Goal: Task Accomplishment & Management: Complete application form

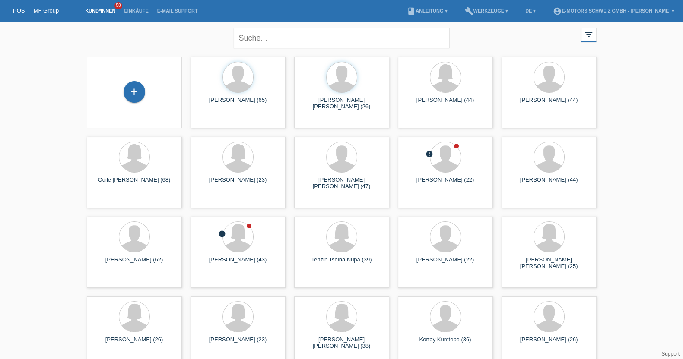
click at [132, 6] on li "Einkäufe" at bounding box center [136, 11] width 33 height 22
click at [133, 12] on link "Einkäufe" at bounding box center [136, 10] width 33 height 5
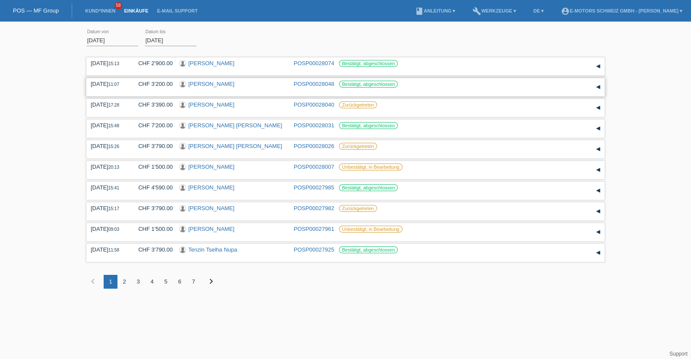
click at [209, 81] on link "Darko Vidakovic" at bounding box center [211, 84] width 46 height 6
click at [208, 61] on link "Sergio Aloisi" at bounding box center [211, 63] width 46 height 6
click at [99, 9] on link "Kund*innen" at bounding box center [100, 10] width 39 height 5
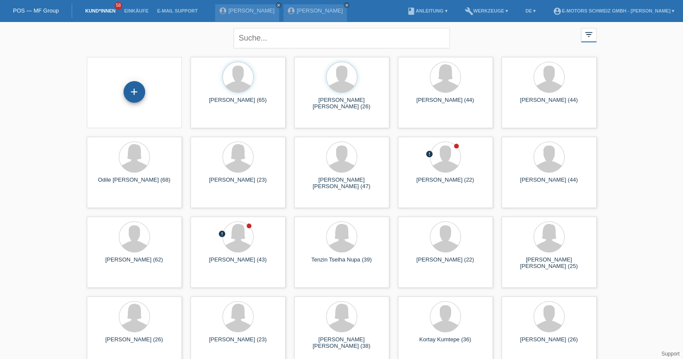
click at [130, 90] on div "+" at bounding box center [134, 92] width 22 height 22
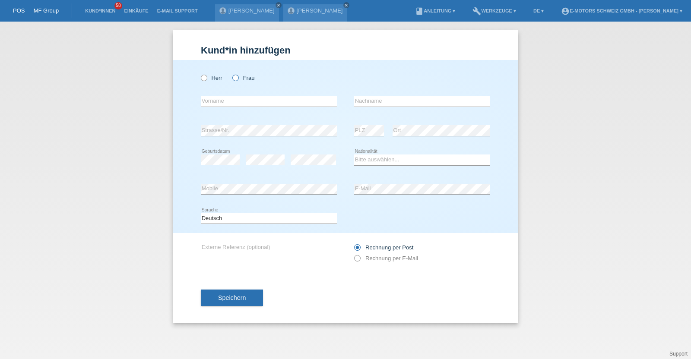
click at [240, 77] on label "Frau" at bounding box center [243, 78] width 22 height 6
click at [238, 77] on input "Frau" at bounding box center [235, 78] width 6 height 6
radio input "true"
click at [232, 97] on input "text" at bounding box center [269, 101] width 136 height 11
paste input "Conceicao"
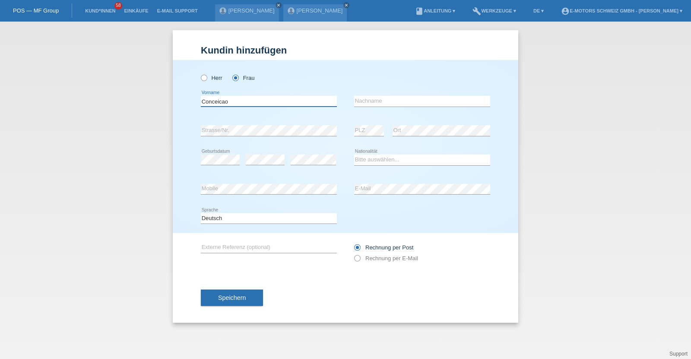
type input "Conceicao"
click at [384, 161] on select "Bitte auswählen... Schweiz Deutschland Liechtenstein Österreich ------------ Af…" at bounding box center [422, 160] width 136 height 10
select select "BR"
click at [354, 155] on select "Bitte auswählen... Schweiz Deutschland Liechtenstein Österreich ------------ Af…" at bounding box center [422, 160] width 136 height 10
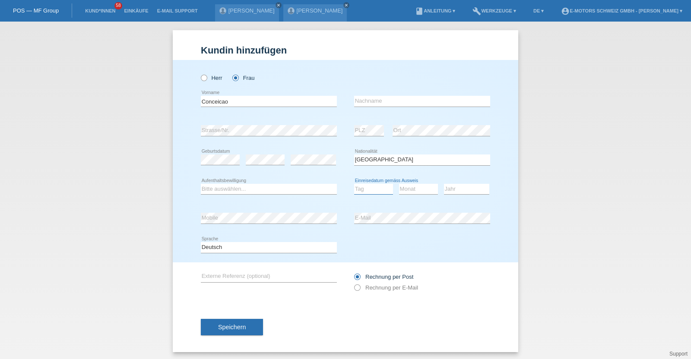
click at [371, 189] on select "Tag 01 02 03 04 05 06 07 08 09 10 11" at bounding box center [373, 189] width 39 height 10
select select "09"
click at [354, 184] on select "Tag 01 02 03 04 05 06 07 08 09 10 11" at bounding box center [373, 189] width 39 height 10
click at [404, 185] on select "Monat 01 02 03 04 05 06 07 08 09 10 11" at bounding box center [418, 189] width 39 height 10
select select "10"
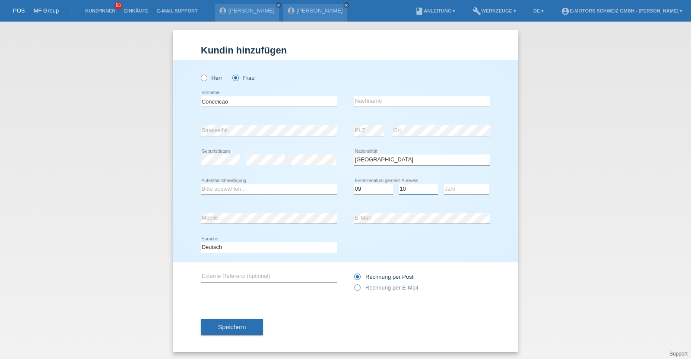
click at [399, 184] on select "Monat 01 02 03 04 05 06 07 08 09 10 11" at bounding box center [418, 189] width 39 height 10
click at [451, 188] on select "Jahr 2025 2024 2023 2022 2021 2020 2019 2018 2017 2016 2015 2014 2013 2012 2011…" at bounding box center [466, 189] width 45 height 10
select select "2006"
click at [444, 184] on select "Jahr 2025 2024 2023 2022 2021 2020 2019 2018 2017 2016 2015 2014 2013 2012 2011…" at bounding box center [466, 189] width 45 height 10
click at [406, 239] on div "Deutsch Français Italiano English error Sprache" at bounding box center [345, 247] width 289 height 29
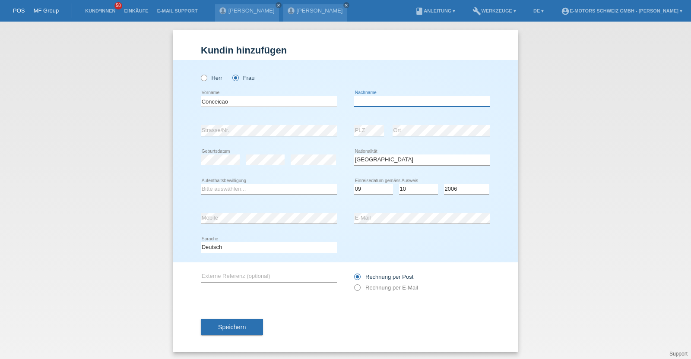
click at [370, 103] on input "text" at bounding box center [422, 101] width 136 height 11
click at [399, 105] on input "Batista de" at bounding box center [422, 101] width 136 height 11
type input "Batista de Albuquerque-Singer"
click at [104, 12] on link "Kund*innen" at bounding box center [100, 10] width 39 height 5
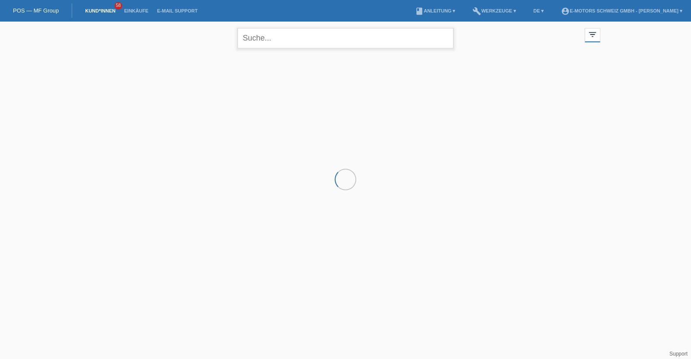
click at [290, 41] on input "text" at bounding box center [345, 38] width 216 height 20
paste input "Conceicao"
type input "Conceicao"
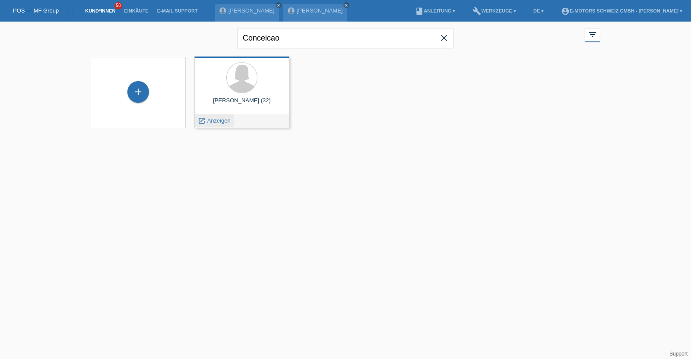
click at [218, 117] on span "Anzeigen" at bounding box center [218, 120] width 23 height 6
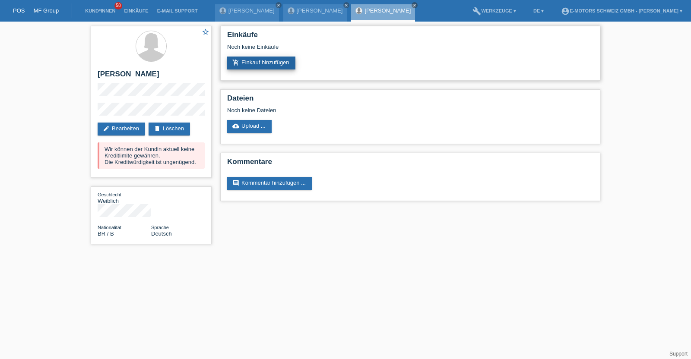
click at [271, 61] on link "add_shopping_cart Einkauf hinzufügen" at bounding box center [261, 63] width 68 height 13
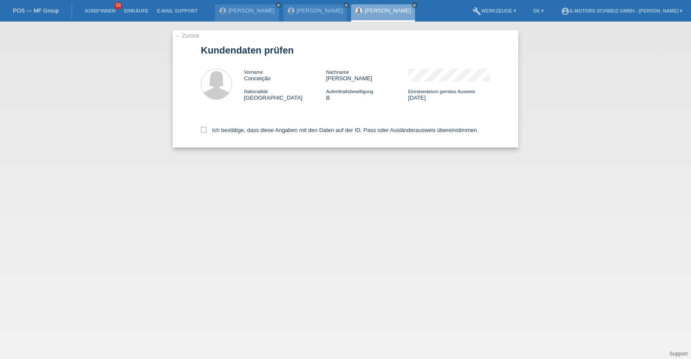
click at [298, 135] on div "Ich bestätige, dass diese Angaben mit den Daten auf der ID, Pass oder Ausländer…" at bounding box center [345, 129] width 289 height 38
click at [297, 130] on label "Ich bestätige, dass diese Angaben mit den Daten auf der ID, Pass oder Ausländer…" at bounding box center [340, 130] width 278 height 6
click at [206, 130] on input "Ich bestätige, dass diese Angaben mit den Daten auf der ID, Pass oder Ausländer…" at bounding box center [204, 130] width 6 height 6
checkbox input "true"
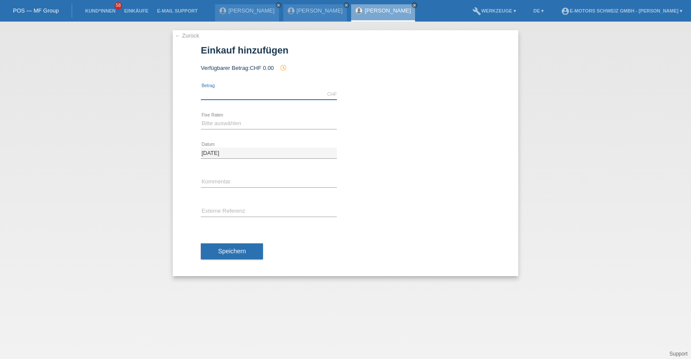
click at [289, 94] on input "text" at bounding box center [269, 94] width 136 height 11
type input "3790.00"
click at [253, 121] on select "Bitte auswählen 12 Raten 24 Raten 36 Raten 48 Raten" at bounding box center [269, 123] width 136 height 10
select select "213"
click at [201, 118] on select "Bitte auswählen 12 Raten 24 Raten 36 Raten 48 Raten" at bounding box center [269, 123] width 136 height 10
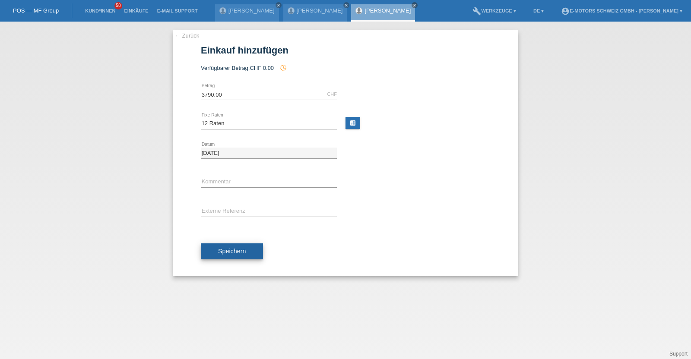
click at [233, 257] on button "Speichern" at bounding box center [232, 252] width 62 height 16
